Goal: Task Accomplishment & Management: Manage account settings

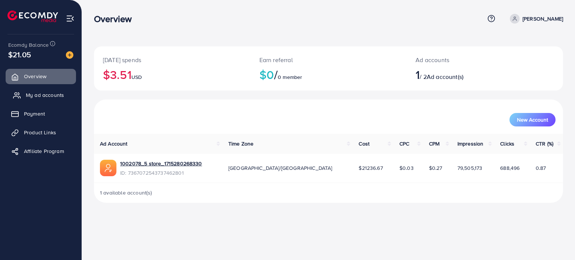
click at [45, 95] on span "My ad accounts" at bounding box center [45, 94] width 38 height 7
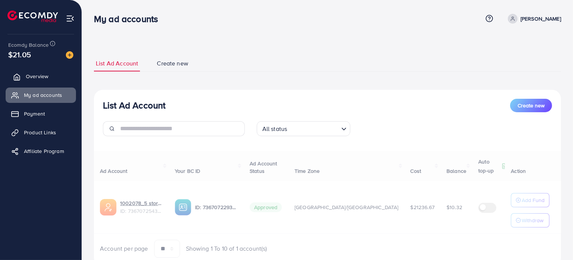
click at [36, 79] on span "Overview" at bounding box center [37, 76] width 22 height 7
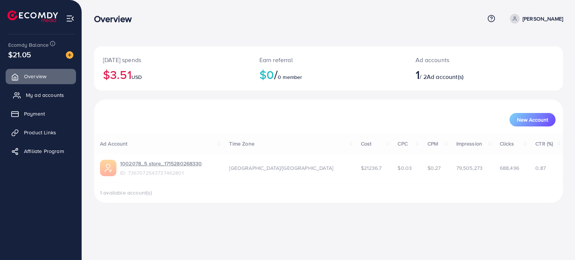
click at [46, 95] on span "My ad accounts" at bounding box center [45, 94] width 38 height 7
